Goal: Find contact information: Find contact information

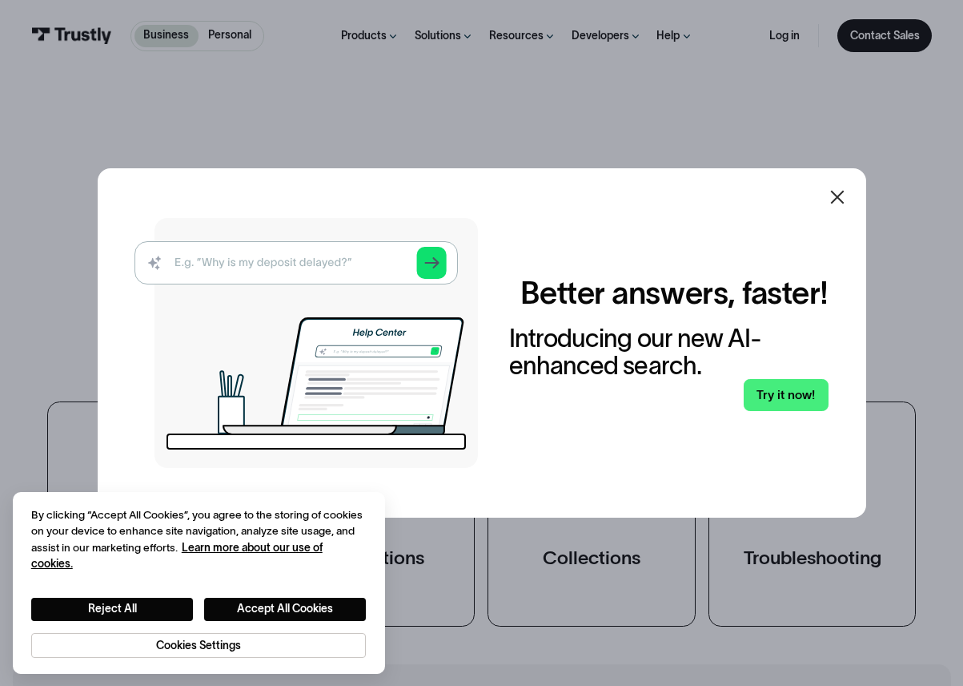
click at [846, 188] on icon at bounding box center [837, 196] width 19 height 19
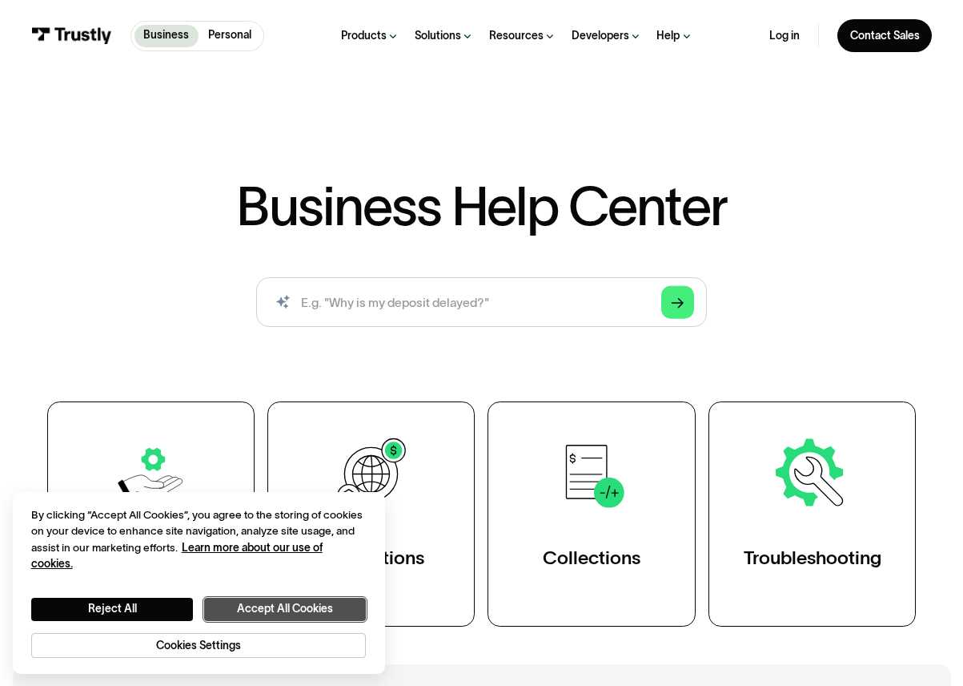
click at [281, 608] on button "Accept All Cookies" at bounding box center [285, 608] width 163 height 23
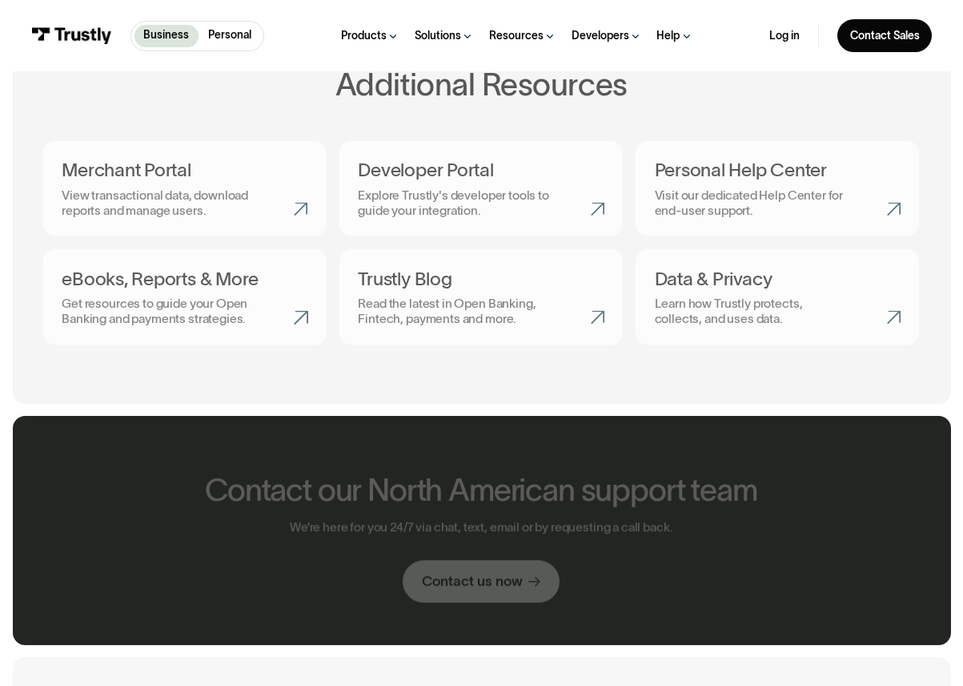
scroll to position [663, 0]
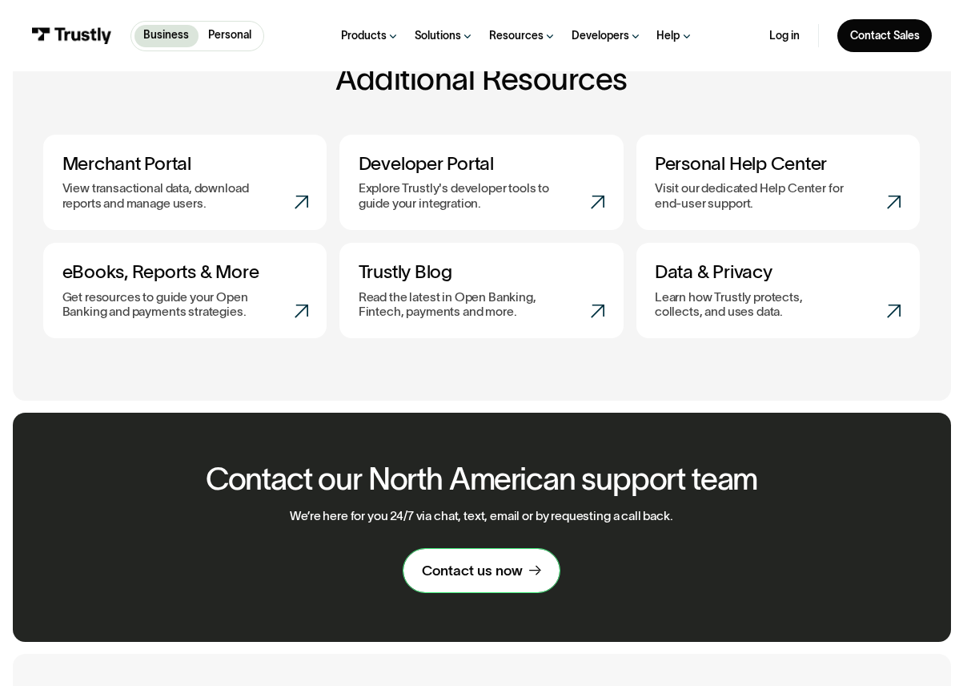
click at [485, 570] on div "Contact us now" at bounding box center [472, 570] width 101 height 18
